Goal: Transaction & Acquisition: Purchase product/service

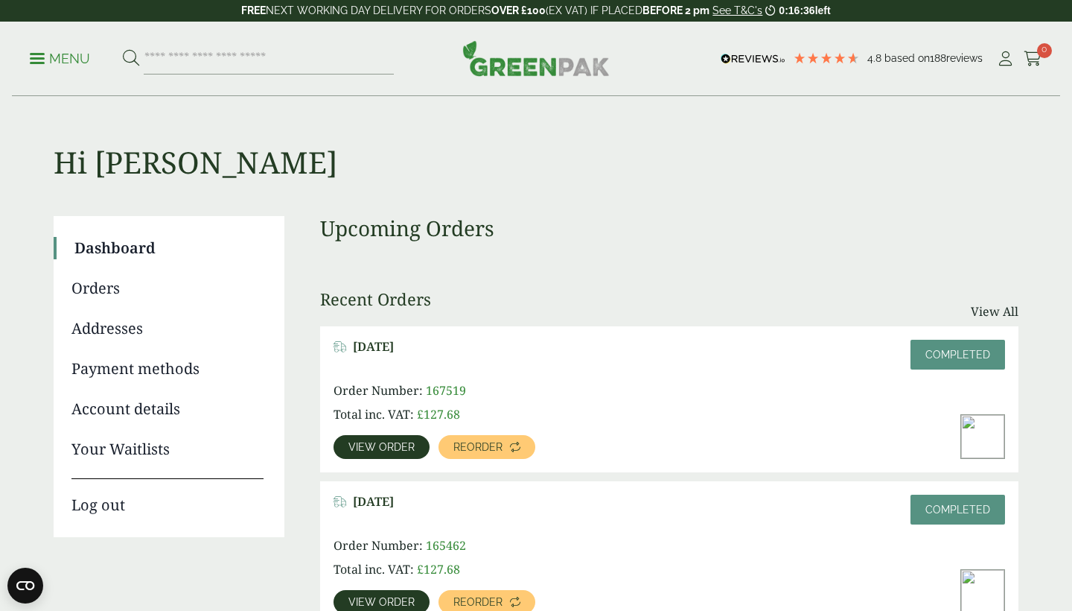
click at [398, 439] on link "View order" at bounding box center [382, 447] width 96 height 24
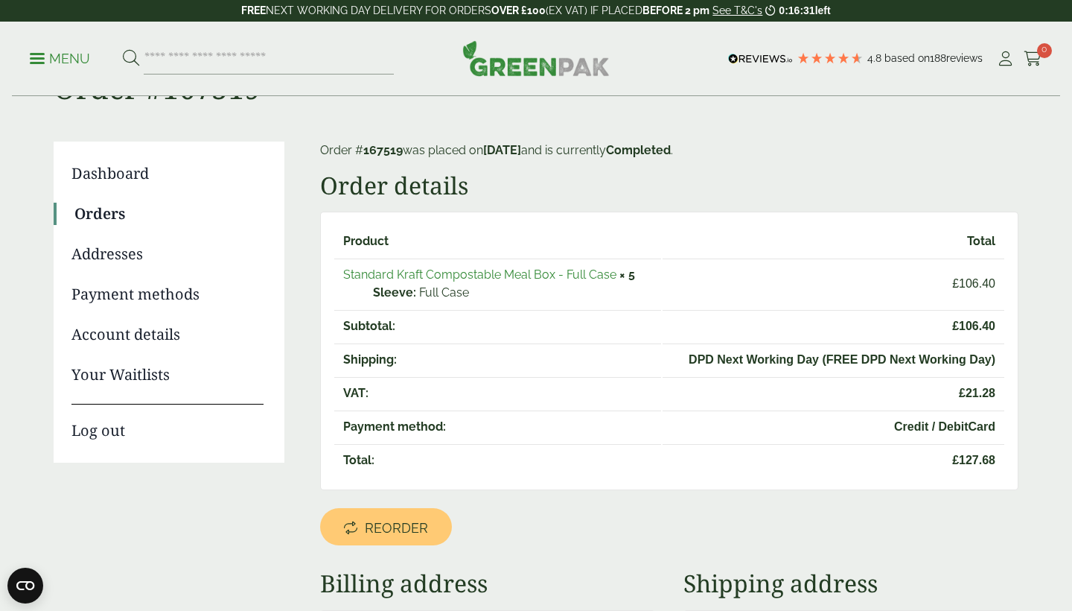
scroll to position [77, 0]
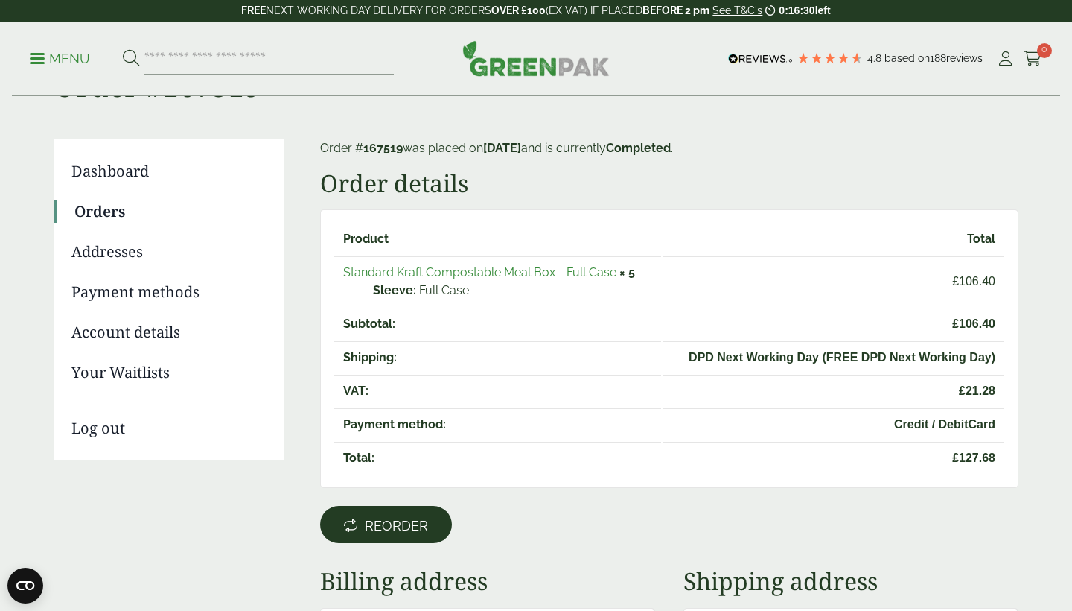
click at [375, 530] on span "Reorder" at bounding box center [396, 526] width 63 height 16
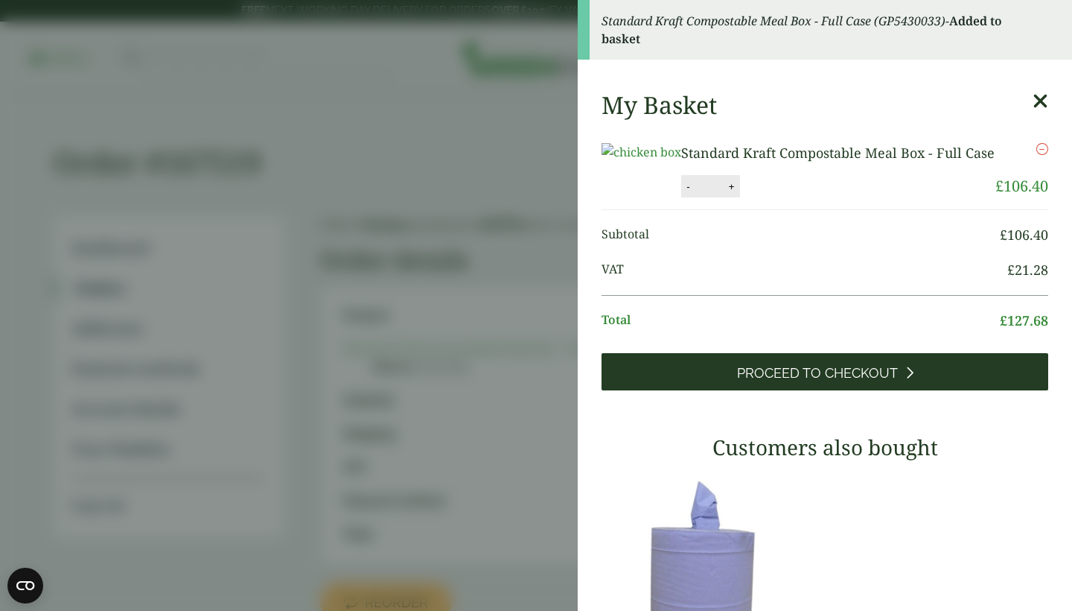
click at [740, 381] on span "Proceed to Checkout" at bounding box center [817, 373] width 161 height 16
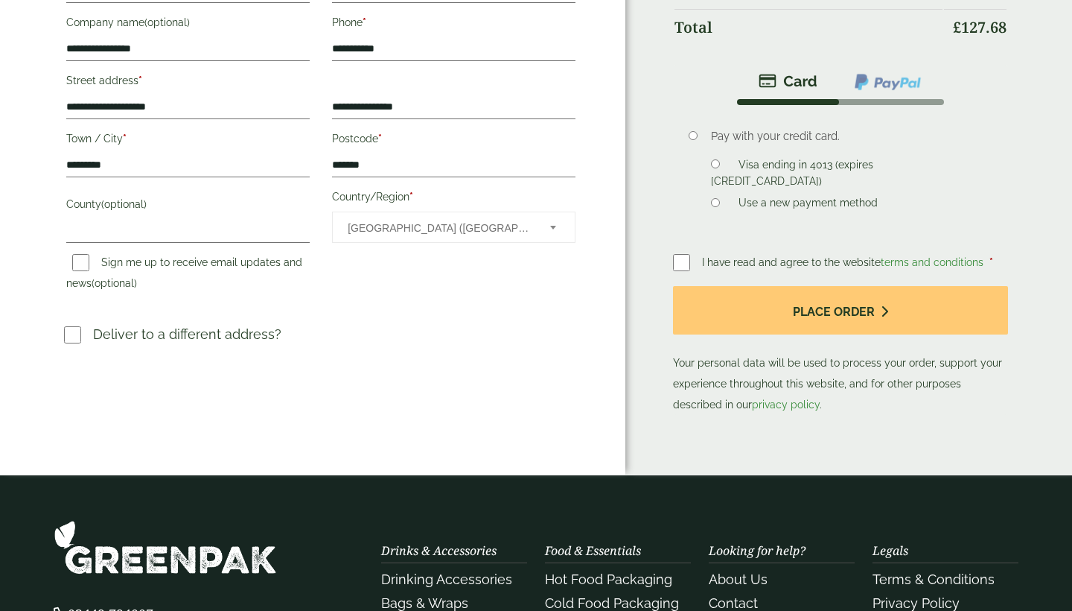
scroll to position [375, 0]
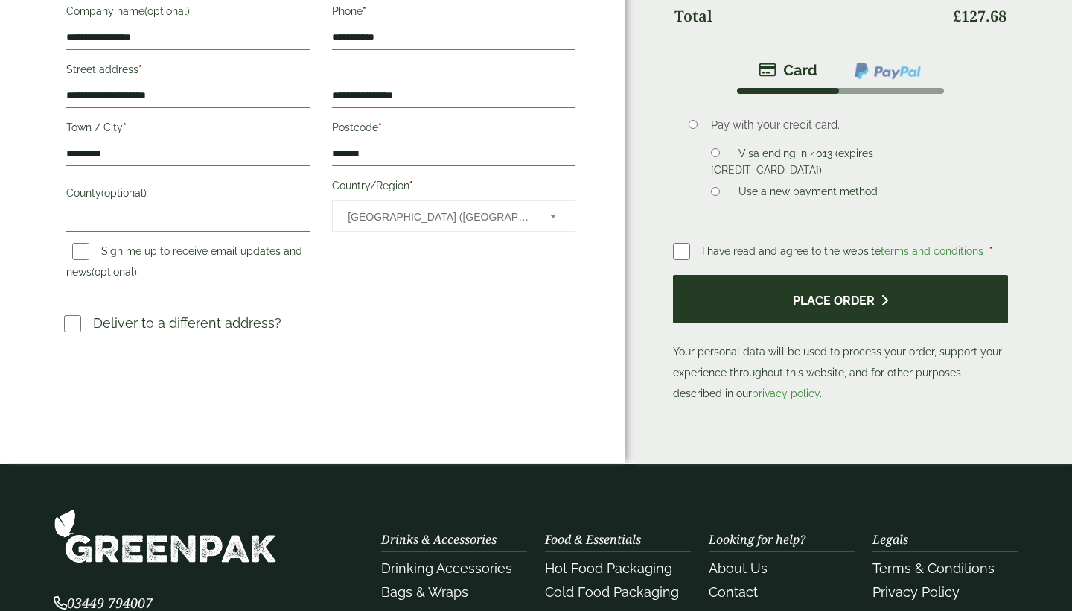
click at [770, 303] on button "Place order" at bounding box center [840, 299] width 335 height 48
